Goal: Check status: Check status

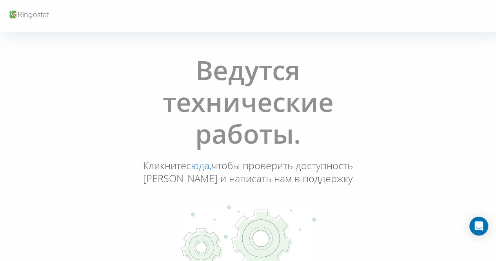
click at [125, 33] on body "Ведутся технические работы. Кликните сюда, чтобы проверить доступность Ringosta…" at bounding box center [248, 130] width 496 height 261
click at [151, 38] on body "Ведутся технические работы. Кликните сюда, чтобы проверить доступность Ringosta…" at bounding box center [248, 130] width 496 height 261
drag, startPoint x: 134, startPoint y: 11, endPoint x: 141, endPoint y: 11, distance: 6.7
click at [135, 11] on div at bounding box center [248, 16] width 496 height 32
drag, startPoint x: 259, startPoint y: 27, endPoint x: 209, endPoint y: 15, distance: 51.5
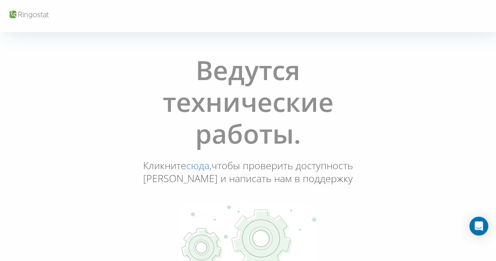
click at [259, 27] on div at bounding box center [248, 16] width 496 height 32
click at [91, 11] on div at bounding box center [248, 16] width 496 height 32
click at [94, 18] on div at bounding box center [248, 16] width 496 height 32
click at [96, 22] on div at bounding box center [248, 16] width 496 height 32
click at [408, 87] on div "Ведутся технические работы. Кликните сюда, чтобы проверить доступность Ringosta…" at bounding box center [247, 210] width 491 height 322
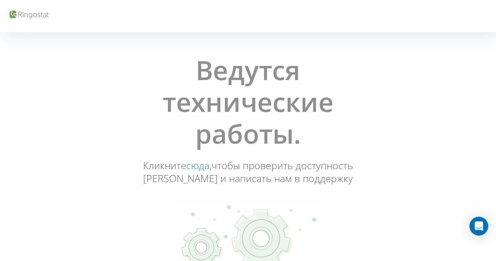
click at [297, 26] on div at bounding box center [248, 16] width 496 height 32
click at [356, 179] on div "Ведутся технические работы. Кликните сюда, чтобы проверить доступность Ringosta…" at bounding box center [248, 210] width 246 height 322
click at [278, 32] on body "Ведутся технические работы. Кликните сюда, чтобы проверить доступность Ringosta…" at bounding box center [248, 130] width 496 height 261
